Goal: Information Seeking & Learning: Learn about a topic

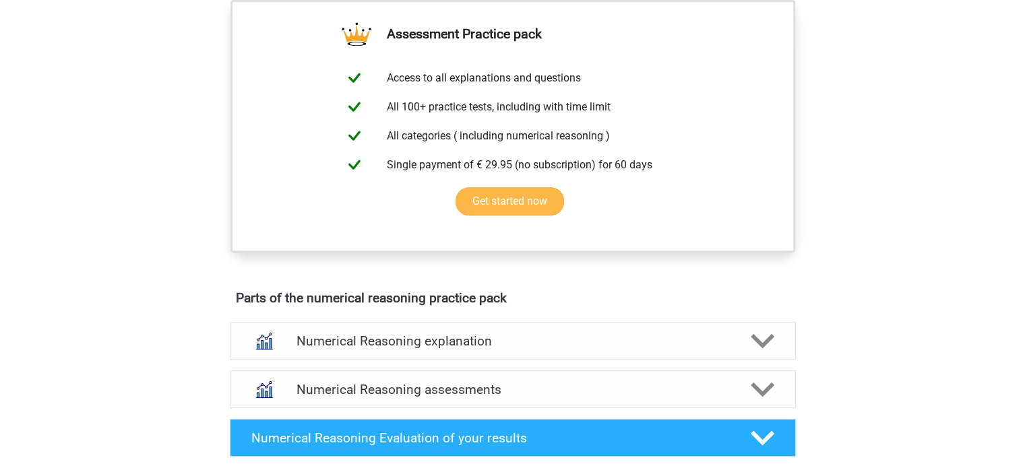
scroll to position [487, 0]
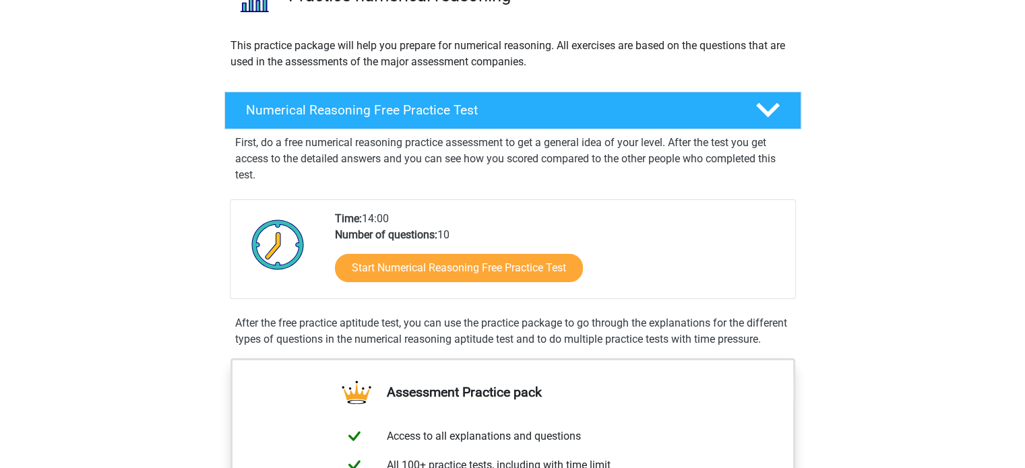
scroll to position [129, 0]
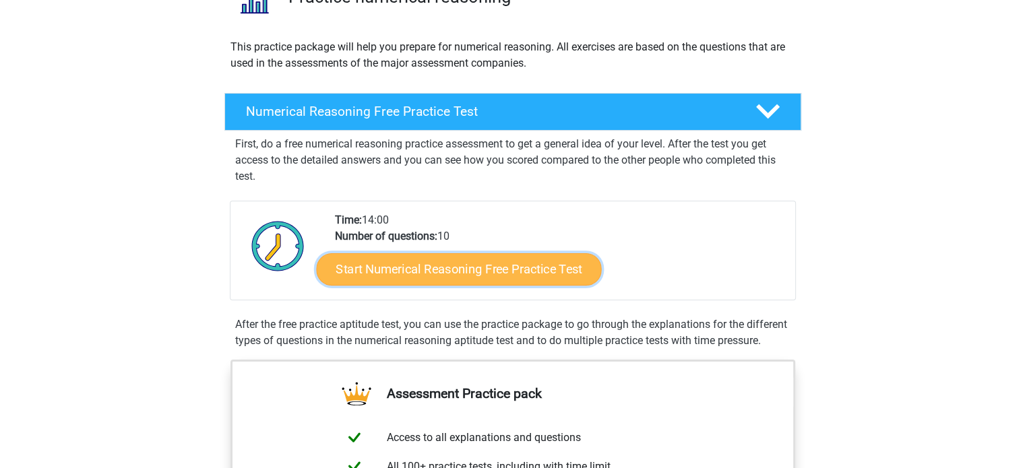
click at [546, 274] on link "Start Numerical Reasoning Free Practice Test" at bounding box center [458, 269] width 285 height 32
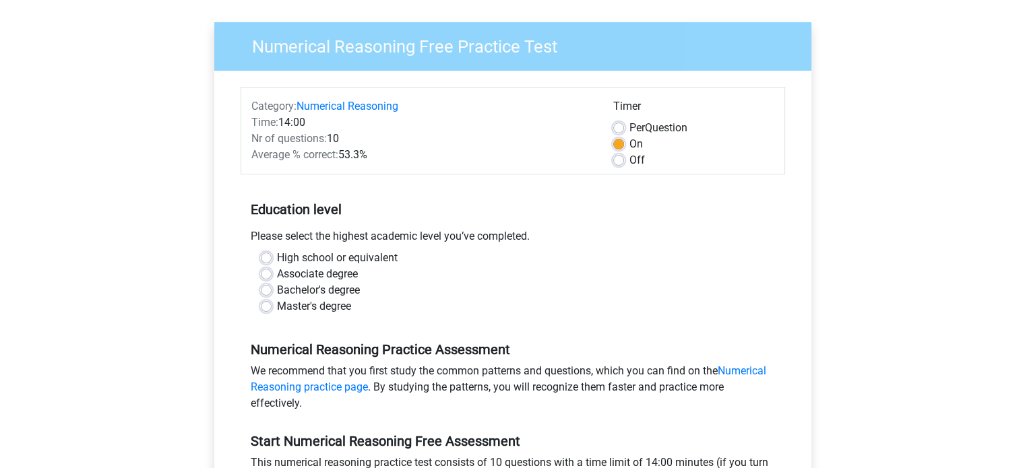
scroll to position [89, 0]
click at [352, 293] on label "Bachelor's degree" at bounding box center [318, 290] width 83 height 16
click at [272, 293] on input "Bachelor's degree" at bounding box center [266, 288] width 11 height 13
radio input "true"
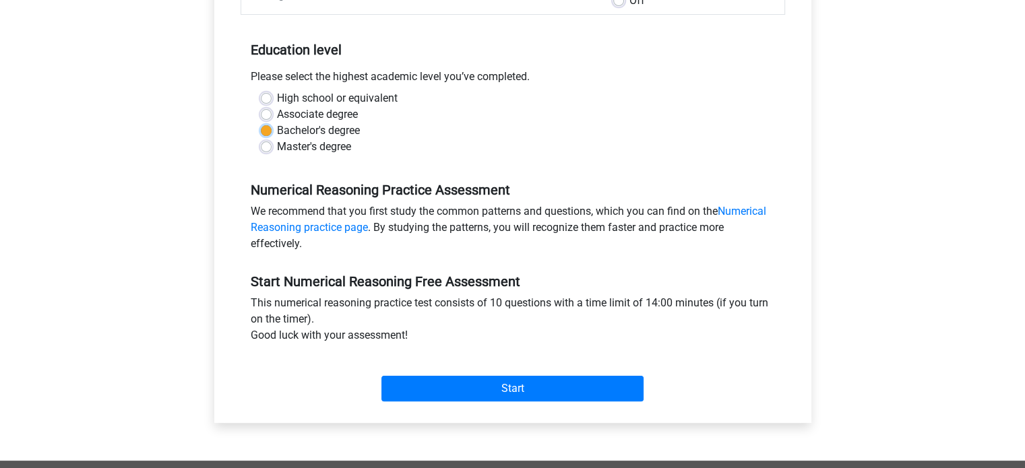
scroll to position [260, 0]
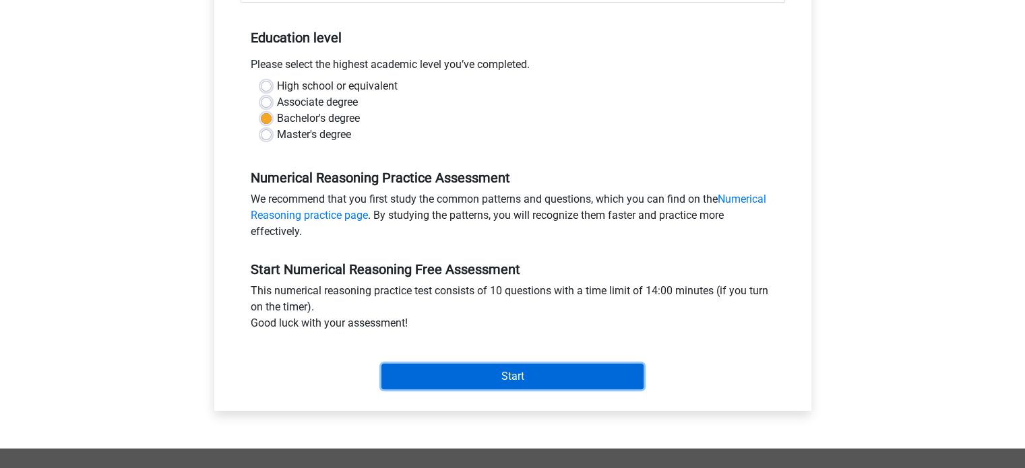
click at [414, 373] on input "Start" at bounding box center [512, 377] width 262 height 26
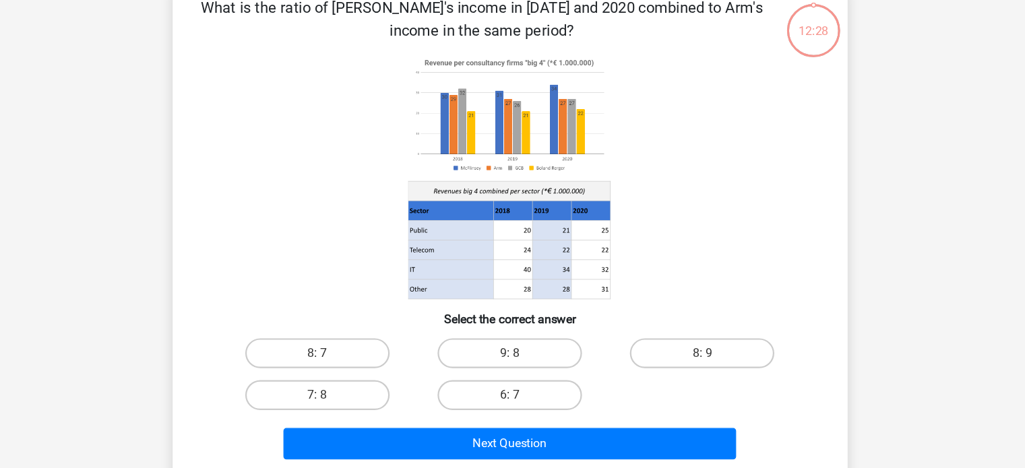
scroll to position [30, 0]
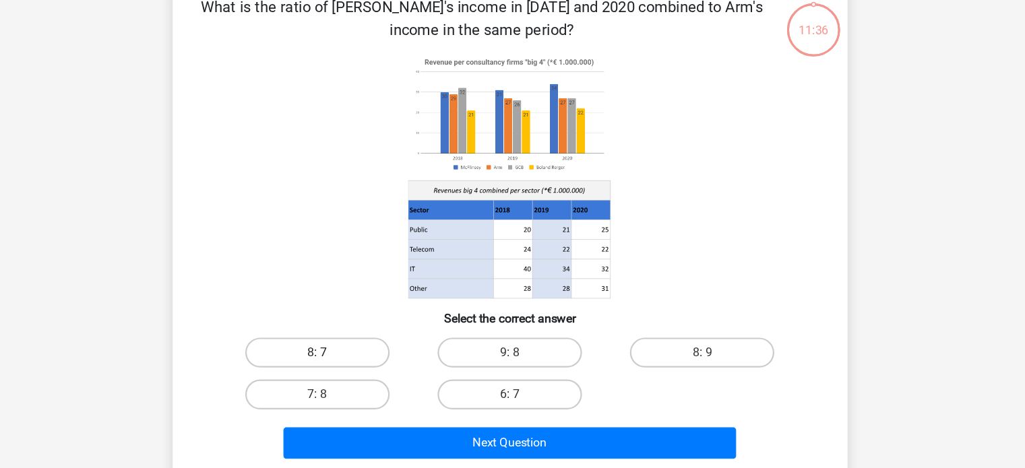
click at [361, 355] on label "8: 7" at bounding box center [339, 363] width 130 height 27
click at [348, 364] on input "8: 7" at bounding box center [343, 368] width 9 height 9
radio input "true"
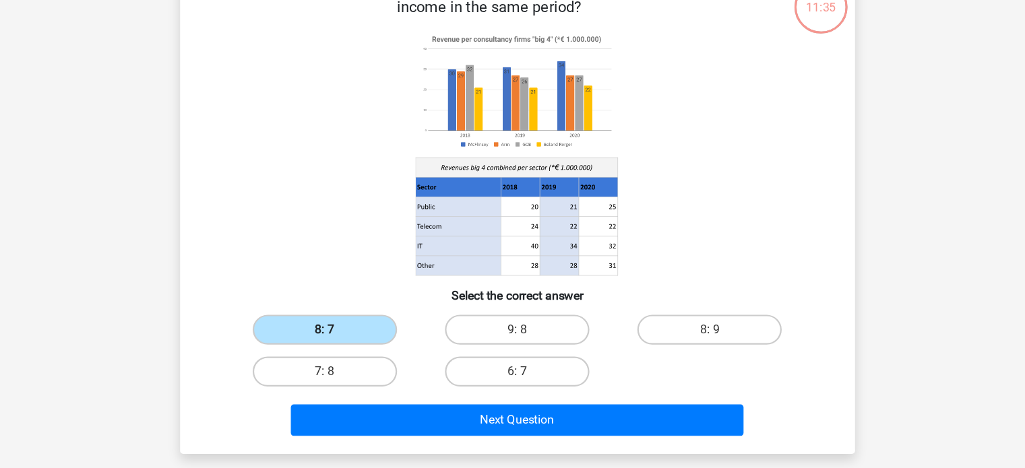
scroll to position [55, 0]
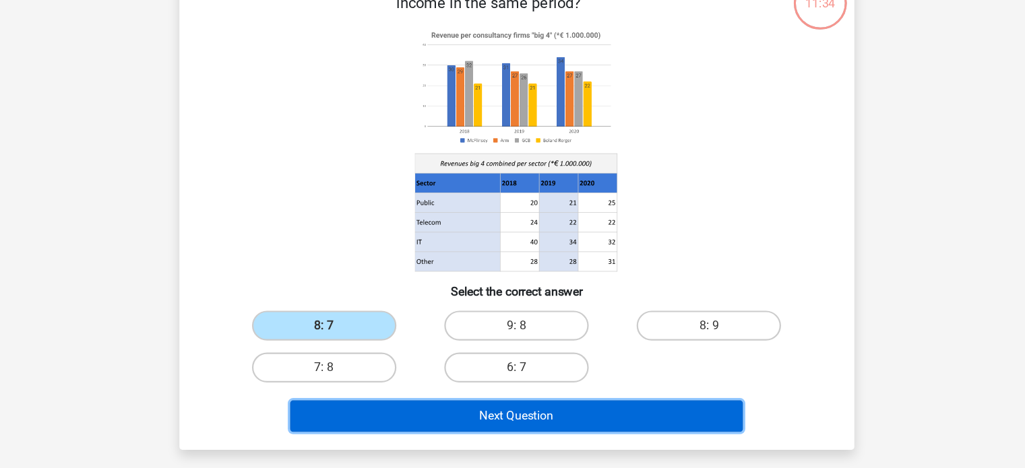
click at [411, 412] on button "Next Question" at bounding box center [513, 421] width 408 height 28
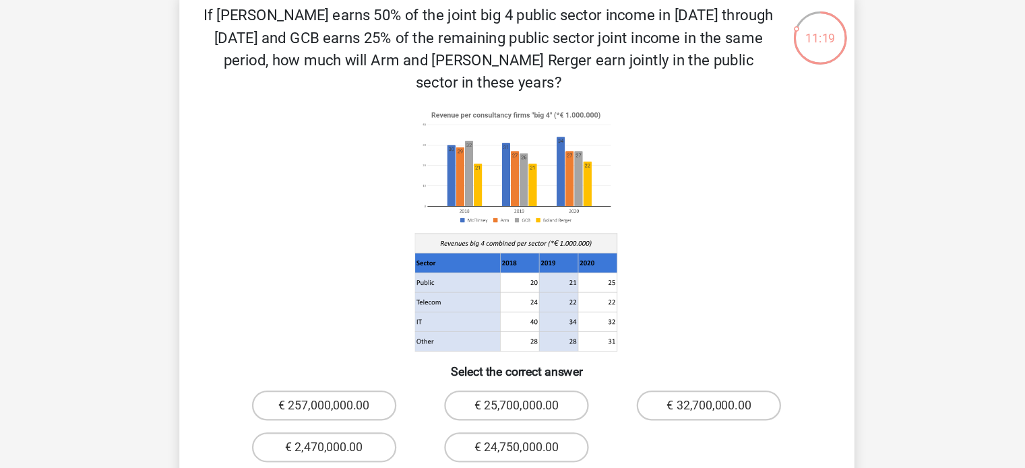
scroll to position [69, 0]
click at [538, 352] on label "€ 25,700,000.00" at bounding box center [512, 365] width 130 height 27
click at [521, 366] on input "€ 25,700,000.00" at bounding box center [516, 370] width 9 height 9
radio input "true"
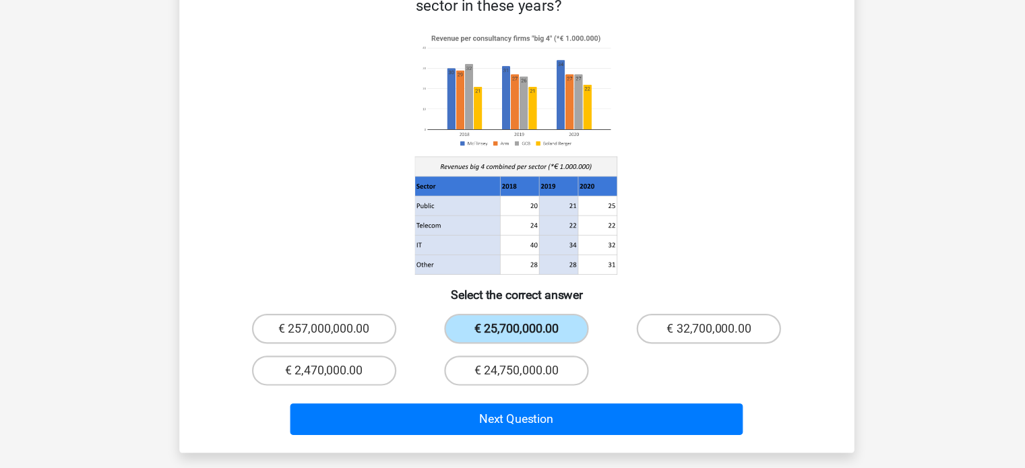
scroll to position [94, 0]
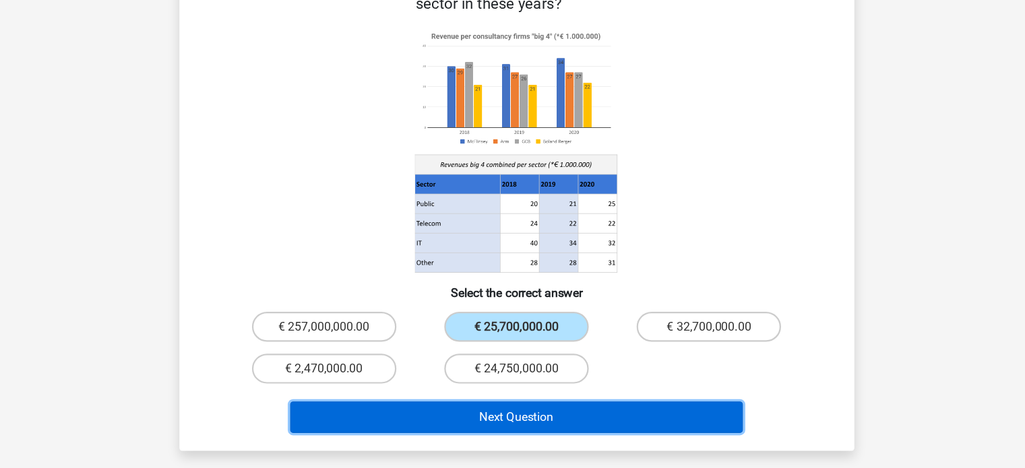
click at [434, 408] on button "Next Question" at bounding box center [513, 422] width 408 height 28
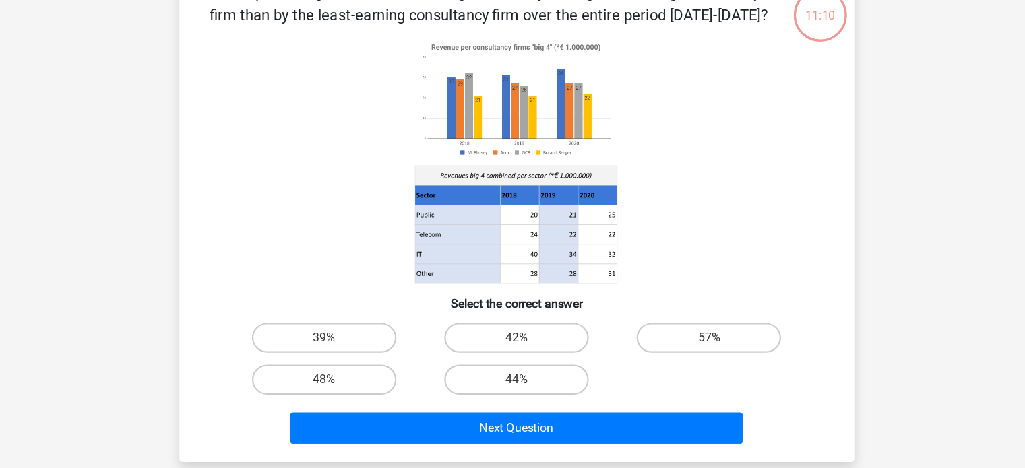
scroll to position [62, 0]
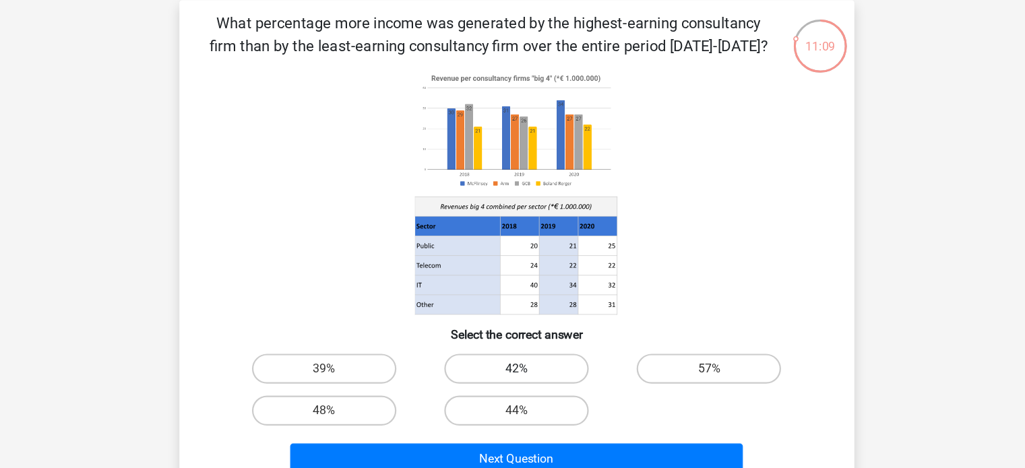
click at [488, 344] on label "42%" at bounding box center [512, 332] width 130 height 27
click at [512, 341] on input "42%" at bounding box center [516, 336] width 9 height 9
radio input "true"
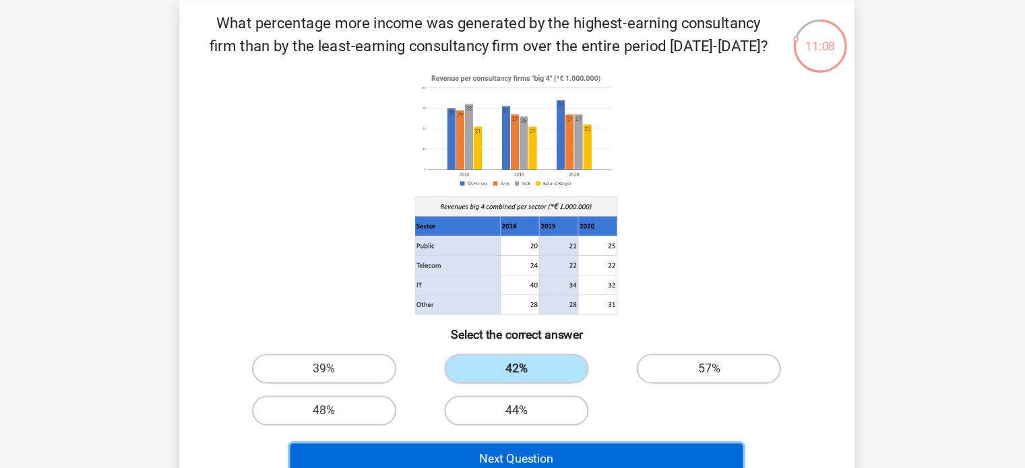
click at [487, 404] on button "Next Question" at bounding box center [513, 414] width 408 height 28
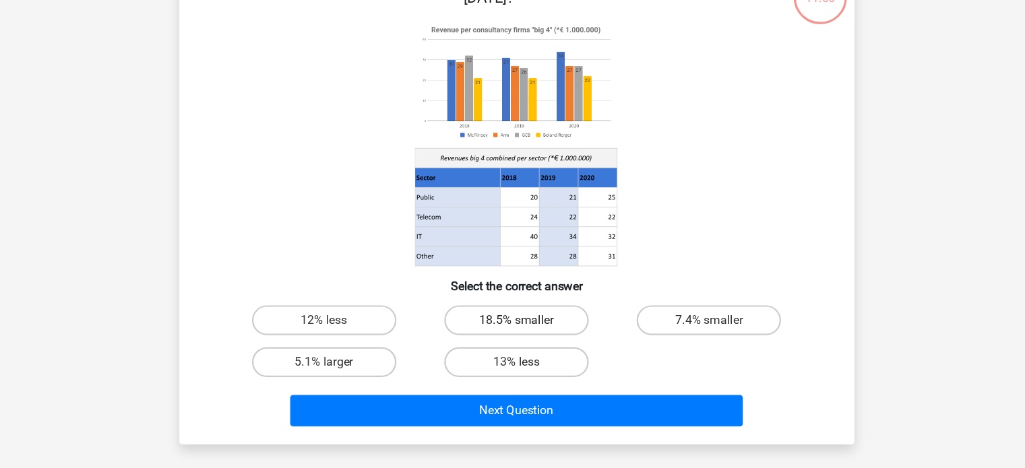
click at [522, 327] on label "18.5% smaller" at bounding box center [512, 332] width 130 height 27
click at [521, 332] on input "18.5% smaller" at bounding box center [516, 336] width 9 height 9
radio input "true"
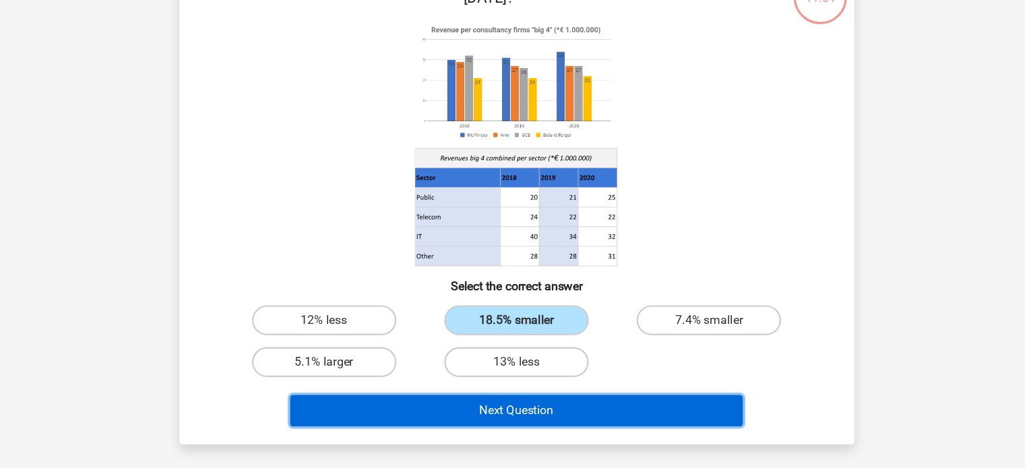
click at [501, 414] on button "Next Question" at bounding box center [513, 414] width 408 height 28
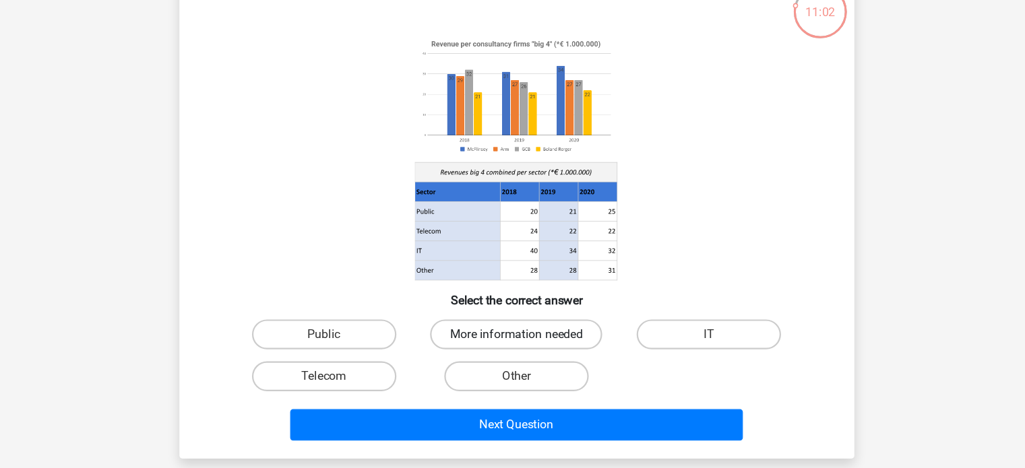
click at [531, 327] on label "More information needed" at bounding box center [512, 332] width 155 height 27
click at [521, 332] on input "More information needed" at bounding box center [516, 336] width 9 height 9
radio input "true"
click at [388, 342] on label "Public" at bounding box center [339, 332] width 130 height 27
click at [348, 341] on input "Public" at bounding box center [343, 336] width 9 height 9
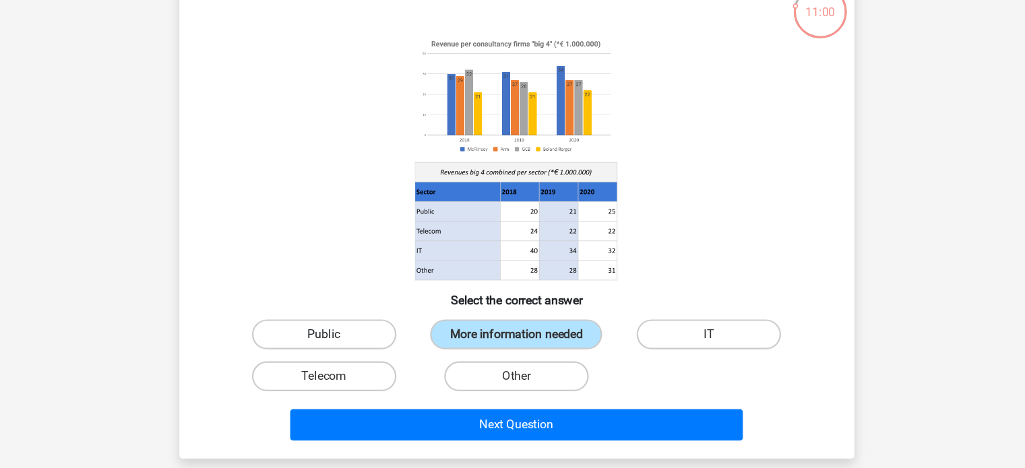
radio input "true"
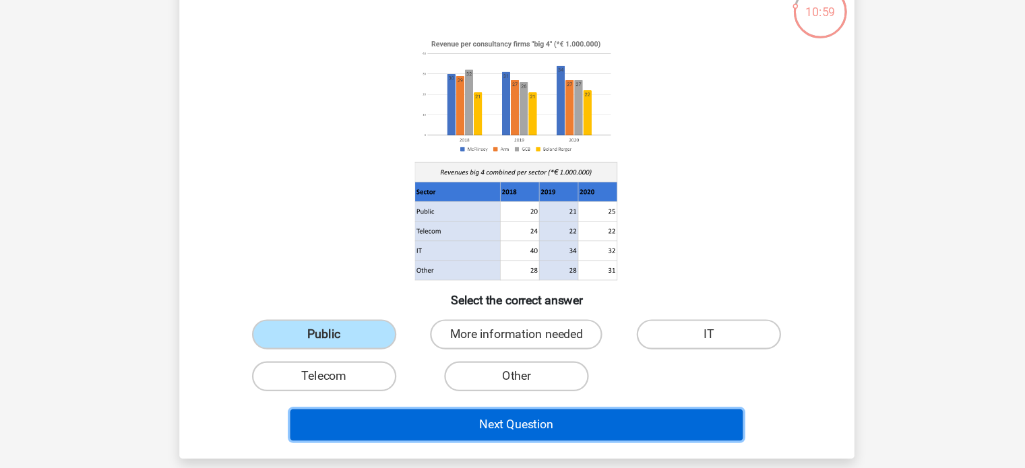
click at [439, 407] on button "Next Question" at bounding box center [513, 414] width 408 height 28
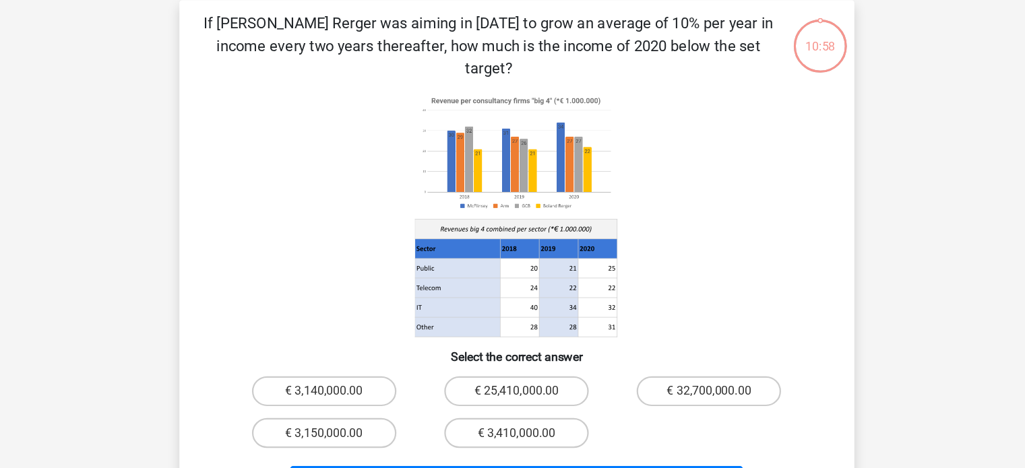
scroll to position [61, 0]
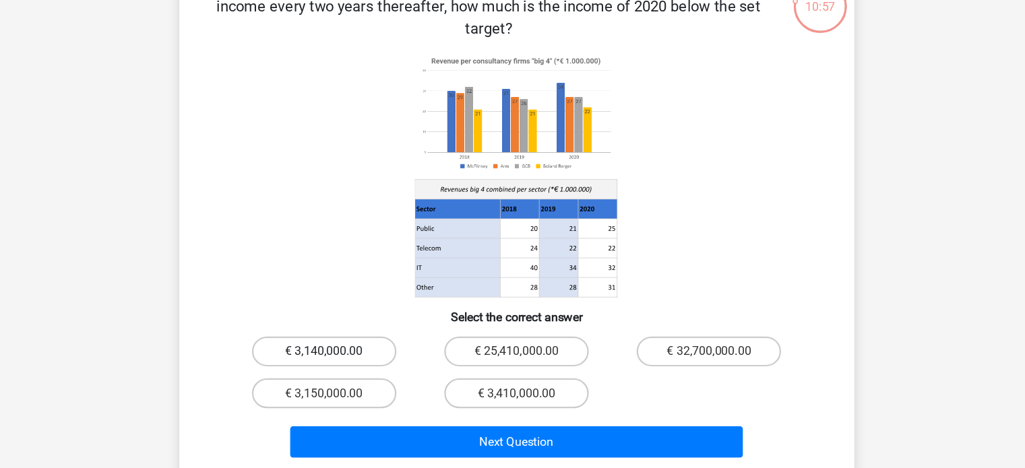
click at [379, 340] on label "€ 3,140,000.00" at bounding box center [339, 353] width 130 height 27
click at [348, 353] on input "€ 3,140,000.00" at bounding box center [343, 357] width 9 height 9
radio input "true"
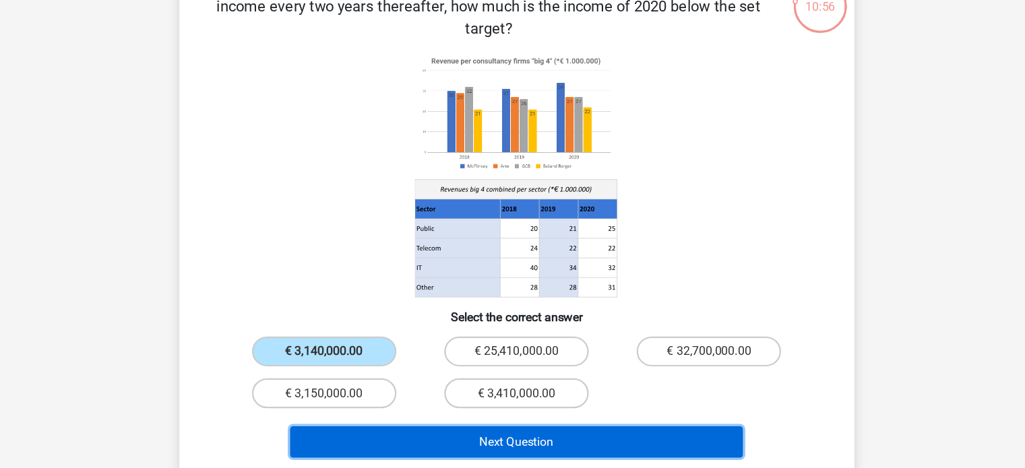
click at [420, 420] on button "Next Question" at bounding box center [513, 434] width 408 height 28
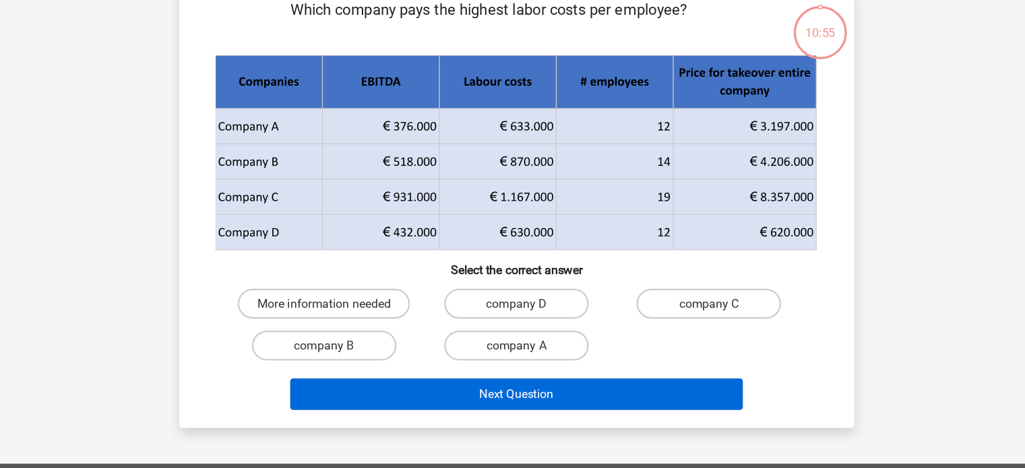
scroll to position [62, 0]
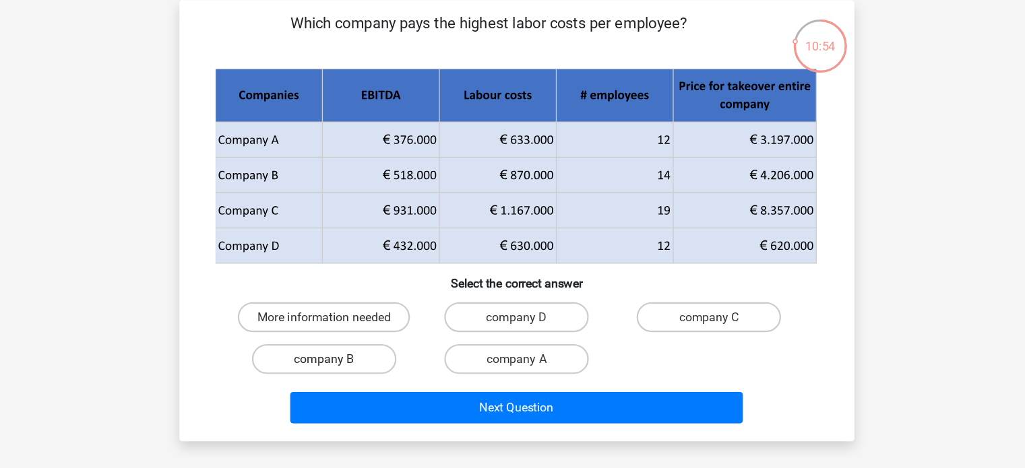
click at [382, 317] on label "company B" at bounding box center [339, 323] width 130 height 27
click at [348, 323] on input "company B" at bounding box center [343, 327] width 9 height 9
radio input "true"
click at [388, 351] on div "Next Question" at bounding box center [512, 364] width 565 height 44
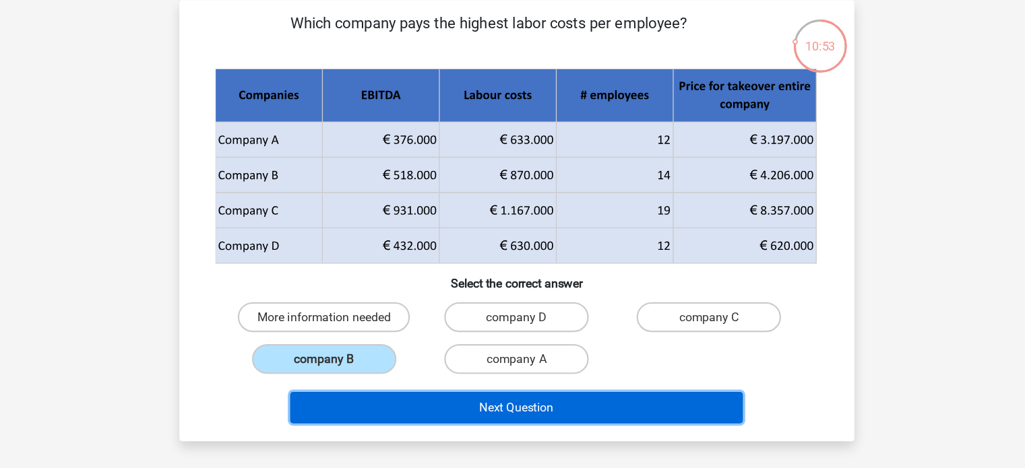
click at [389, 363] on button "Next Question" at bounding box center [513, 367] width 408 height 28
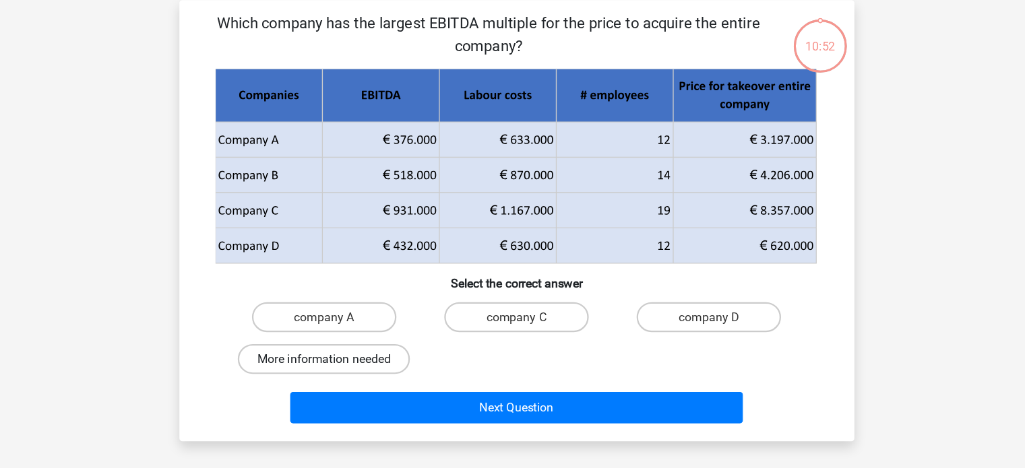
click at [379, 319] on label "More information needed" at bounding box center [338, 323] width 155 height 27
click at [348, 323] on input "More information needed" at bounding box center [343, 327] width 9 height 9
radio input "true"
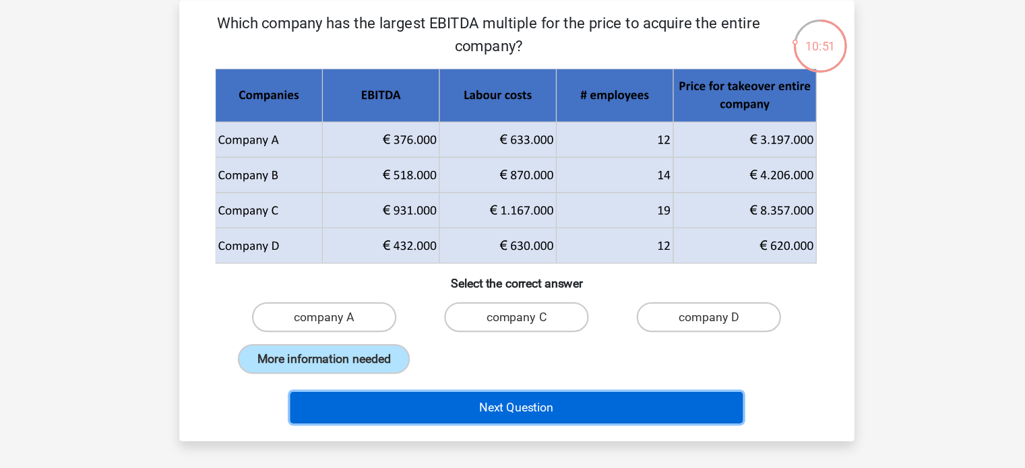
click at [394, 365] on button "Next Question" at bounding box center [513, 367] width 408 height 28
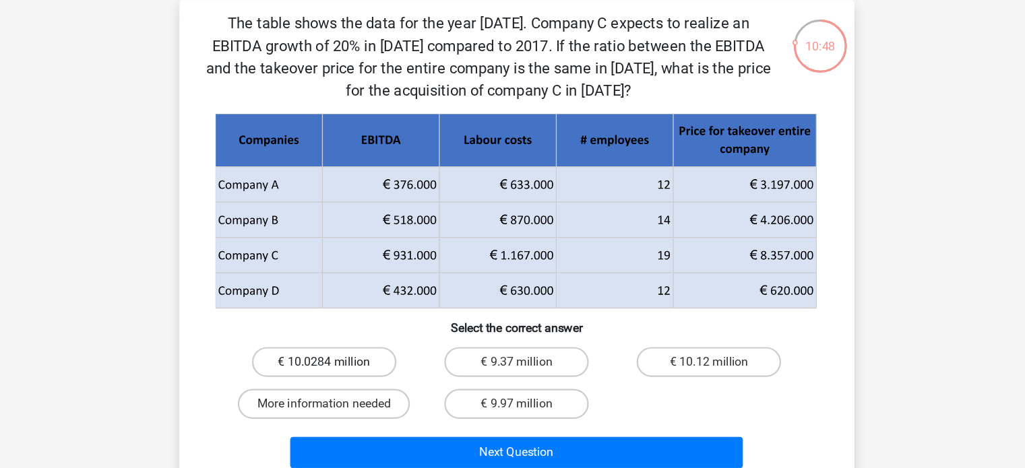
click at [375, 333] on label "€ 10.0284 million" at bounding box center [339, 326] width 130 height 27
click at [348, 333] on input "€ 10.0284 million" at bounding box center [343, 330] width 9 height 9
radio input "true"
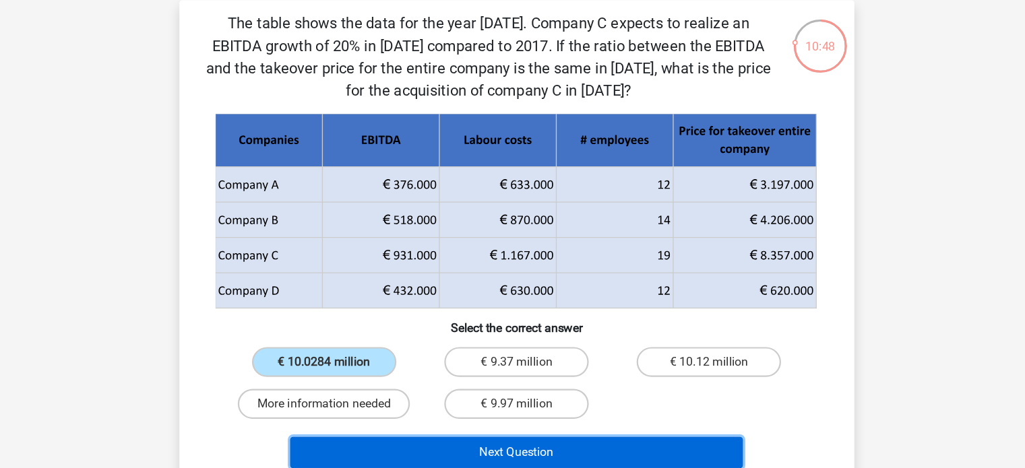
click at [411, 406] on button "Next Question" at bounding box center [513, 408] width 408 height 28
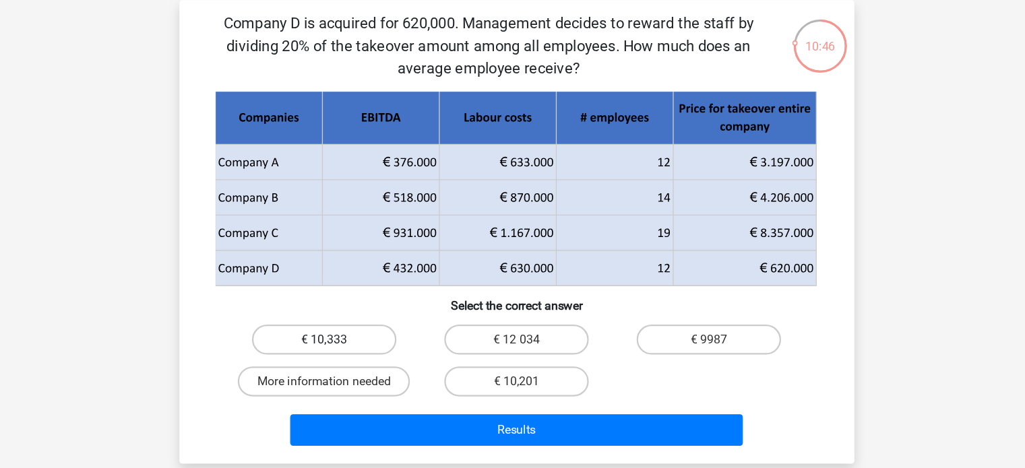
click at [387, 315] on label "€ 10,333" at bounding box center [339, 305] width 130 height 27
click at [348, 315] on input "€ 10,333" at bounding box center [343, 310] width 9 height 9
radio input "true"
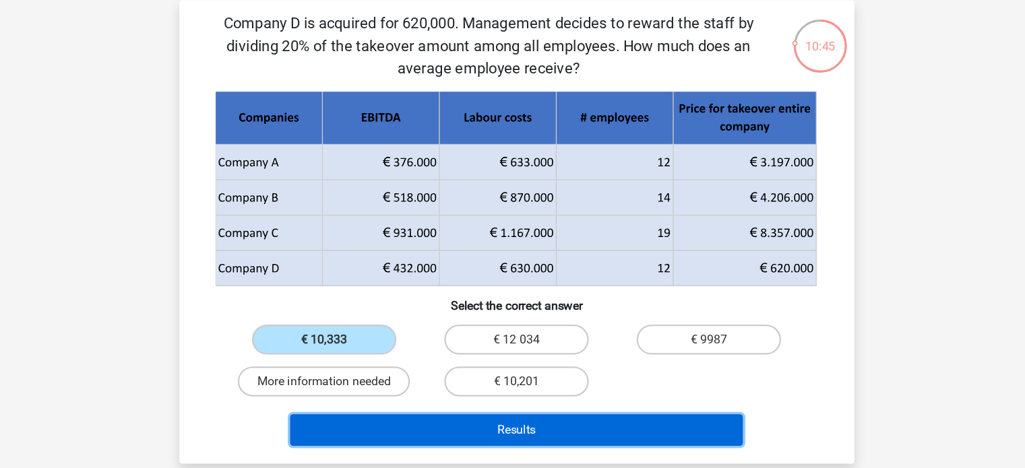
click at [420, 381] on button "Results" at bounding box center [513, 387] width 408 height 28
